Goal: Find specific page/section: Find specific page/section

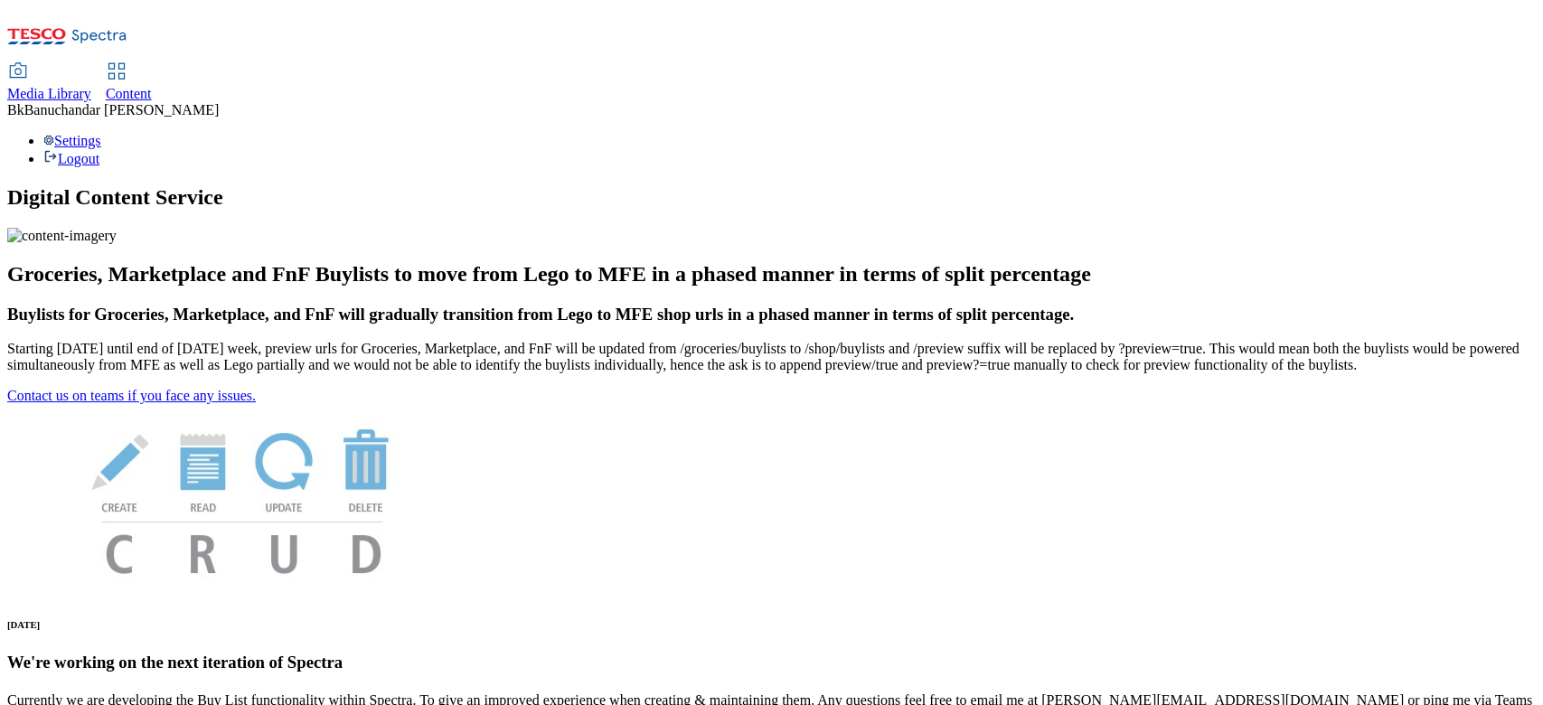
click at [29, 61] on icon at bounding box center [18, 72] width 22 height 22
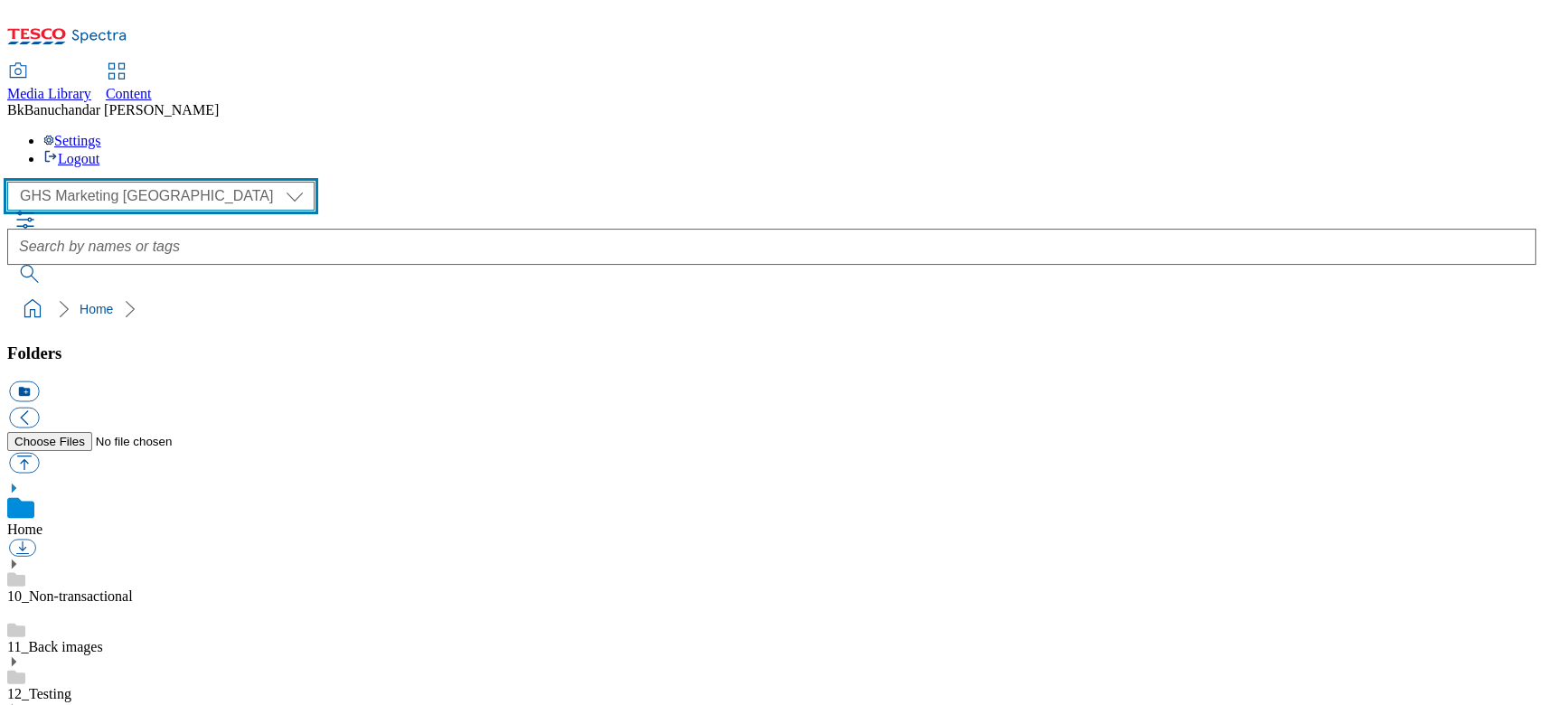
click at [151, 182] on select "GHS Marketing UK iGHS Marketing CE MCA CZ MCA HU MCA SK" at bounding box center [160, 196] width 307 height 29
select select "flare-ighs-ce-mktg"
click at [13, 182] on select "GHS Marketing UK iGHS Marketing CE MCA CZ MCA HU MCA SK" at bounding box center [160, 196] width 307 height 29
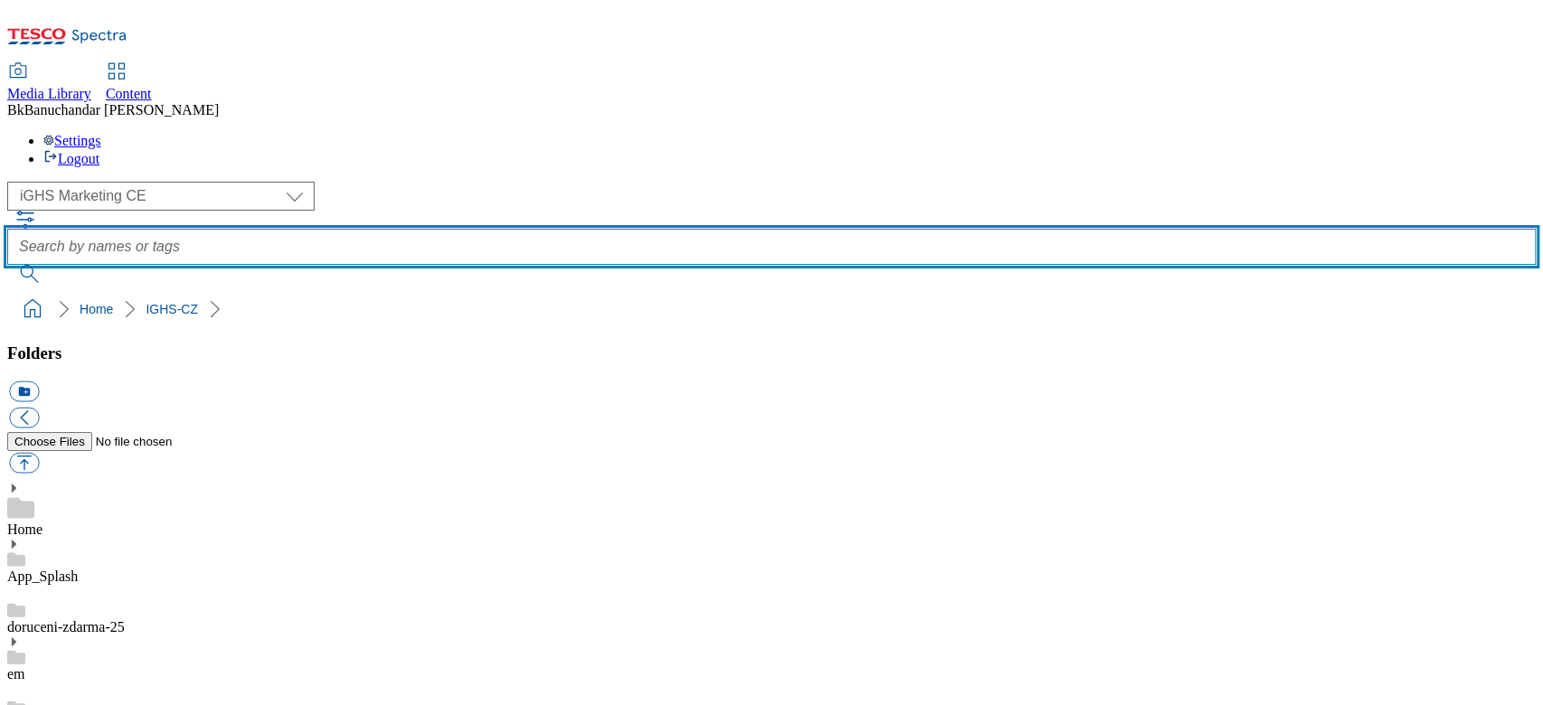
click at [593, 229] on input "text" at bounding box center [771, 247] width 1528 height 36
type input "fruits"
click at [7, 265] on button "submit" at bounding box center [30, 274] width 47 height 18
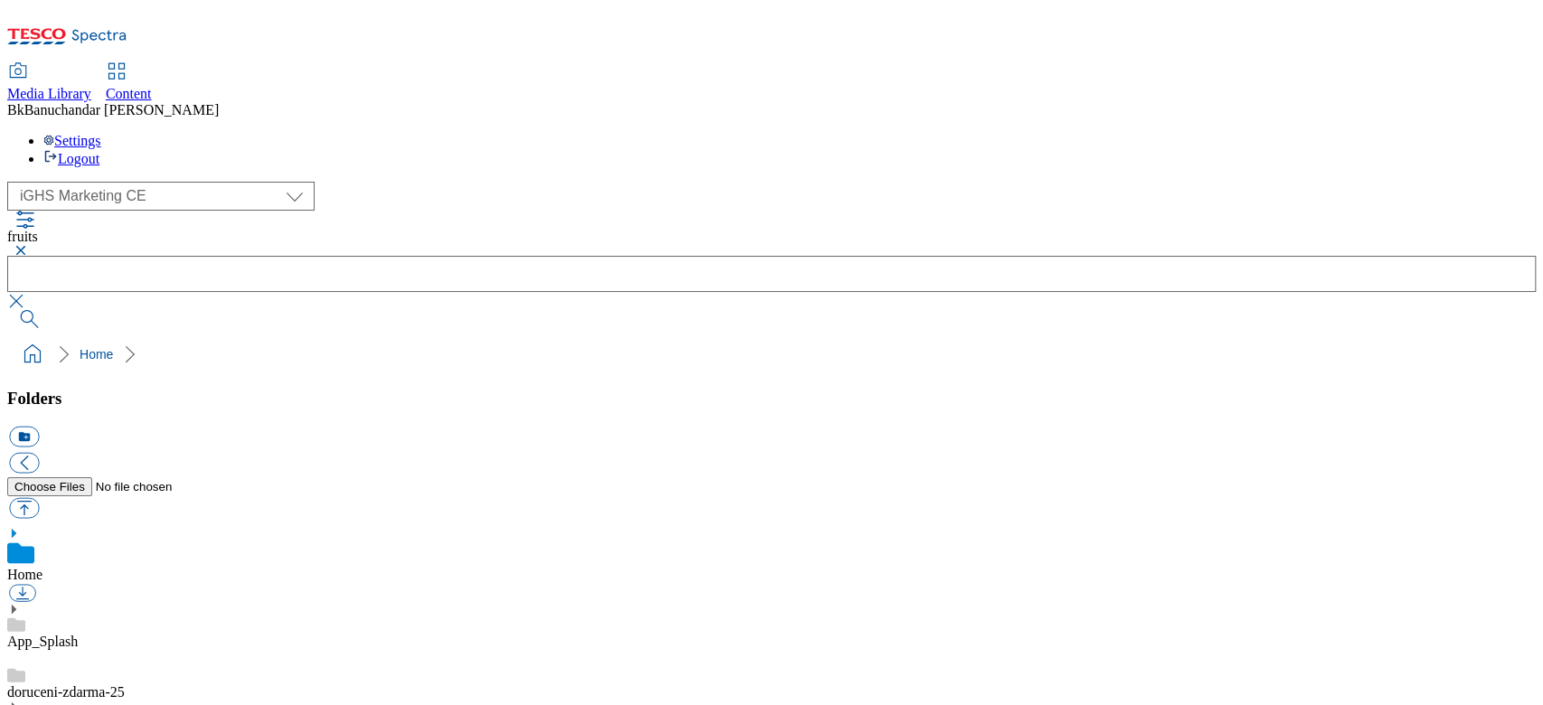
drag, startPoint x: 1524, startPoint y: 315, endPoint x: 1517, endPoint y: 366, distance: 51.0
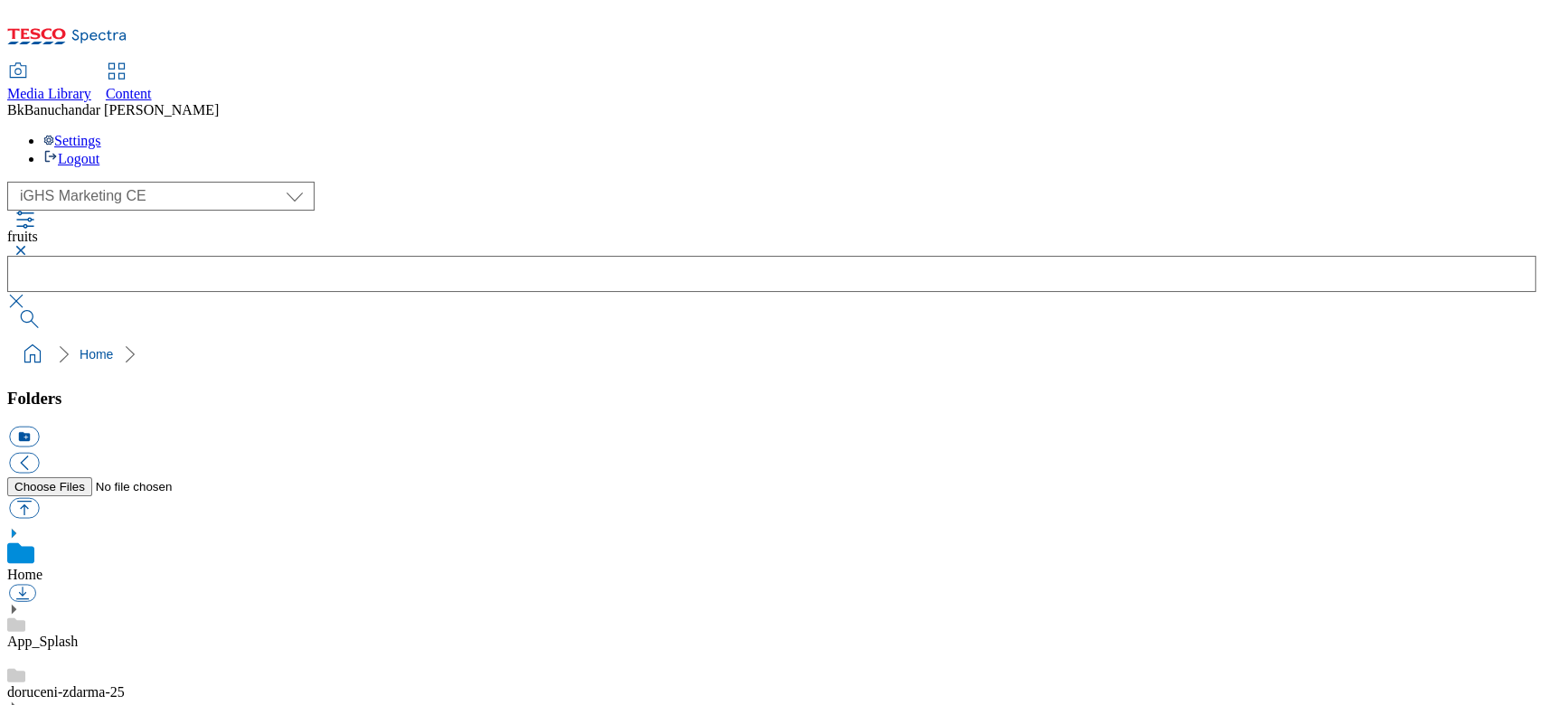
scroll to position [1102, 0]
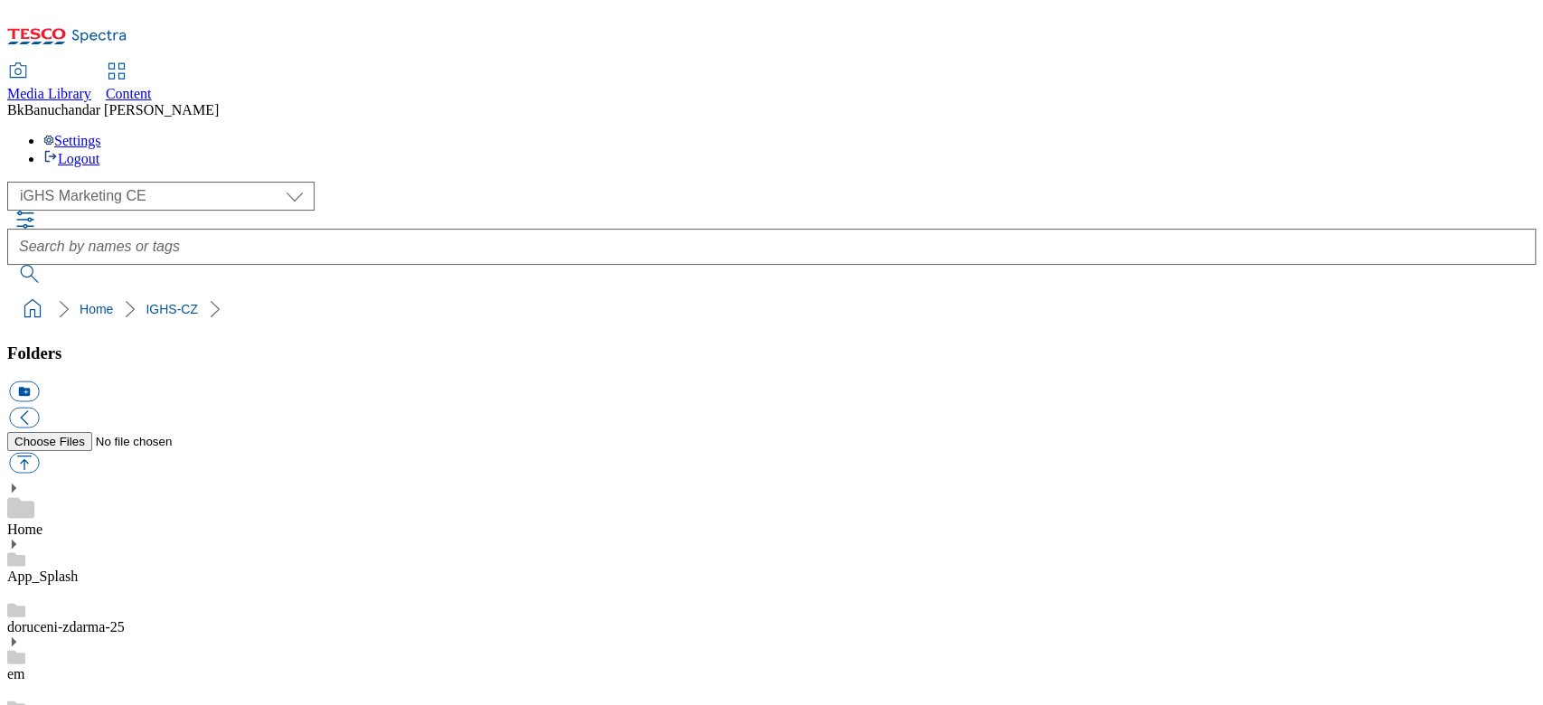
scroll to position [1102, 0]
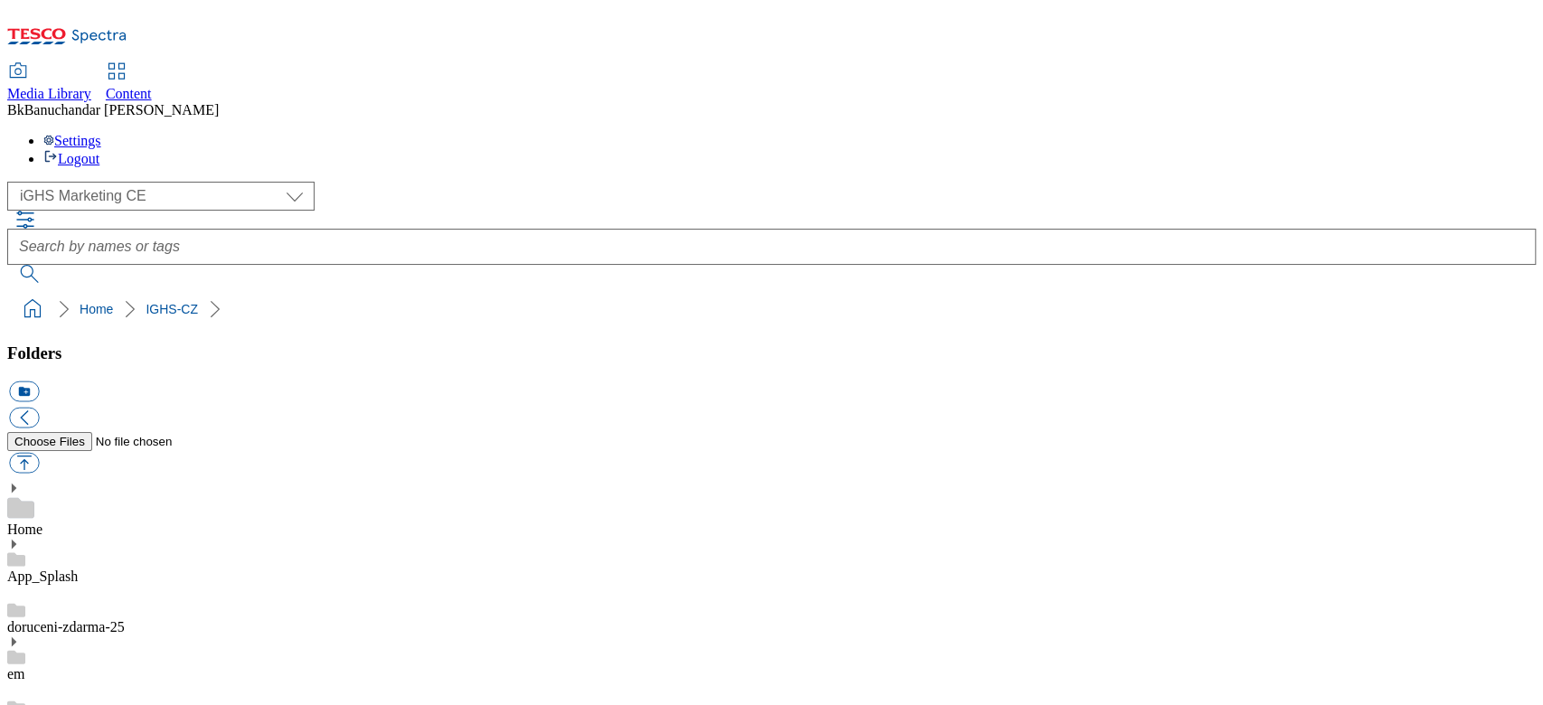
drag, startPoint x: 1512, startPoint y: 591, endPoint x: 1518, endPoint y: 503, distance: 87.9
